Goal: Task Accomplishment & Management: Manage account settings

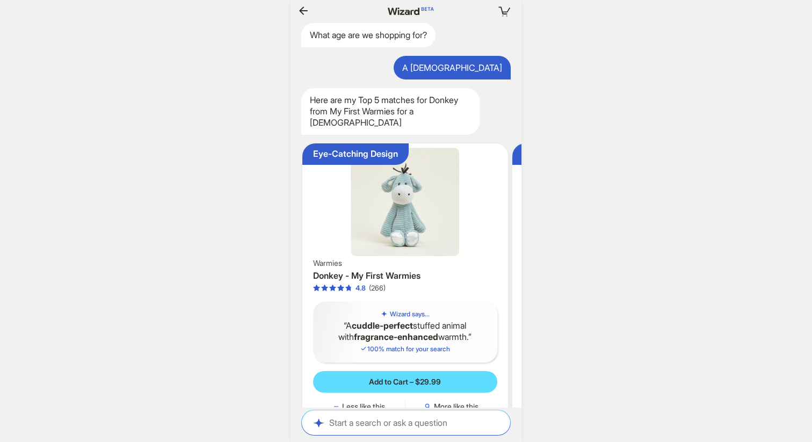
scroll to position [0, 1198]
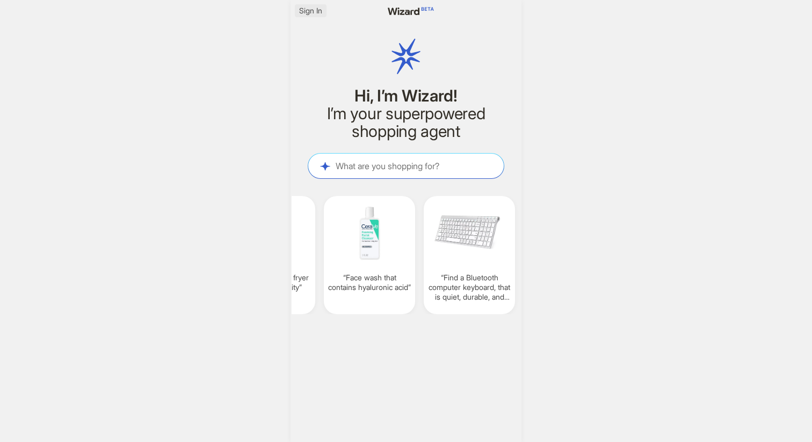
click at [311, 8] on span "Sign In" at bounding box center [310, 11] width 23 height 10
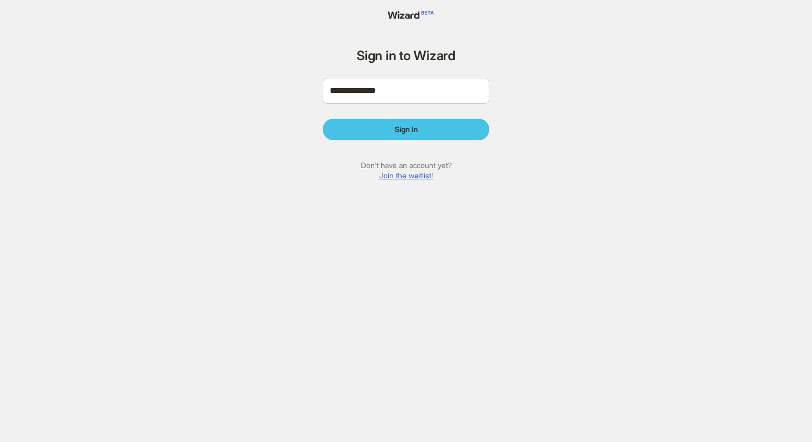
click at [412, 136] on button "Sign In" at bounding box center [406, 129] width 166 height 21
